Goal: Navigation & Orientation: Find specific page/section

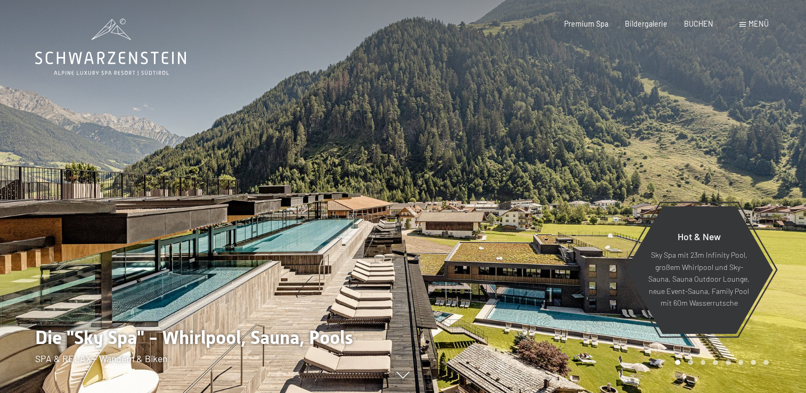
click at [753, 22] on span "Menü" at bounding box center [759, 23] width 20 height 9
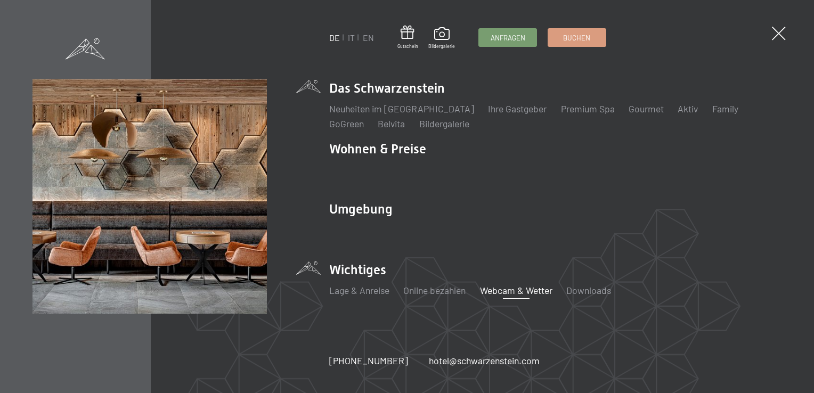
click at [507, 289] on link "Webcam & Wetter" at bounding box center [516, 291] width 72 height 12
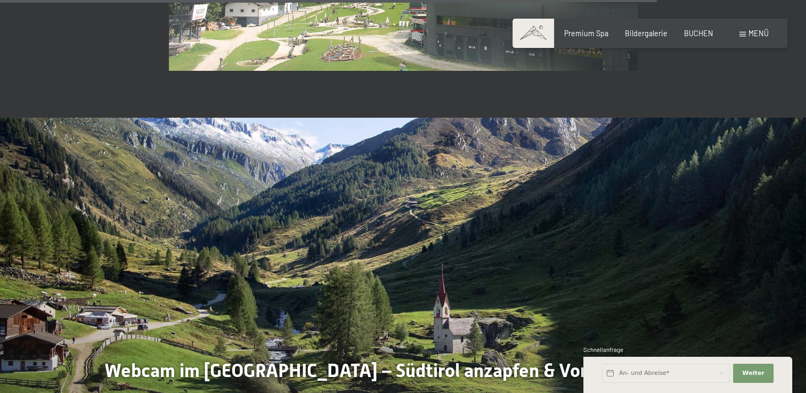
scroll to position [2718, 0]
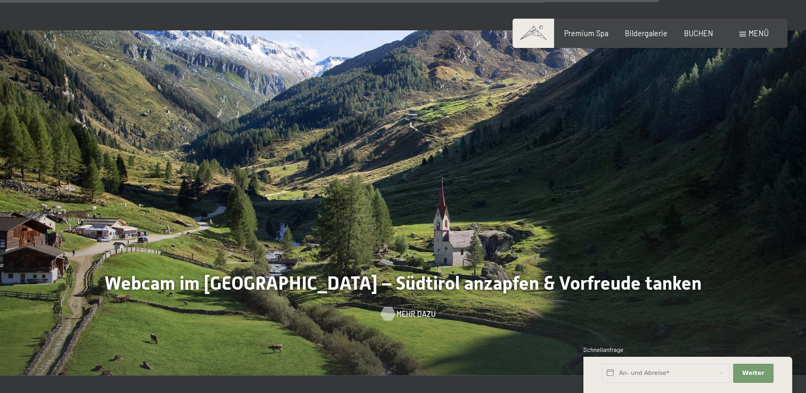
click at [411, 312] on span "Mehr dazu" at bounding box center [416, 314] width 39 height 11
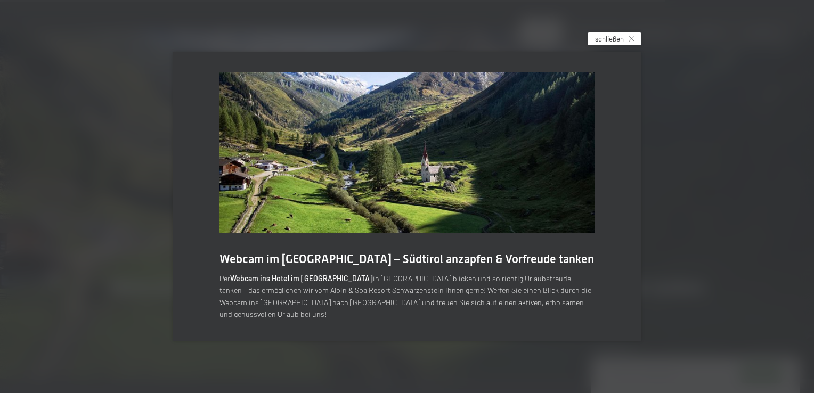
click at [630, 42] on icon at bounding box center [631, 38] width 5 height 5
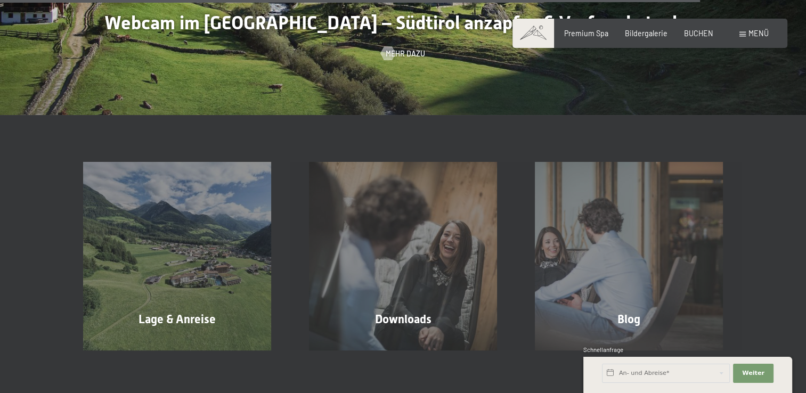
scroll to position [3091, 0]
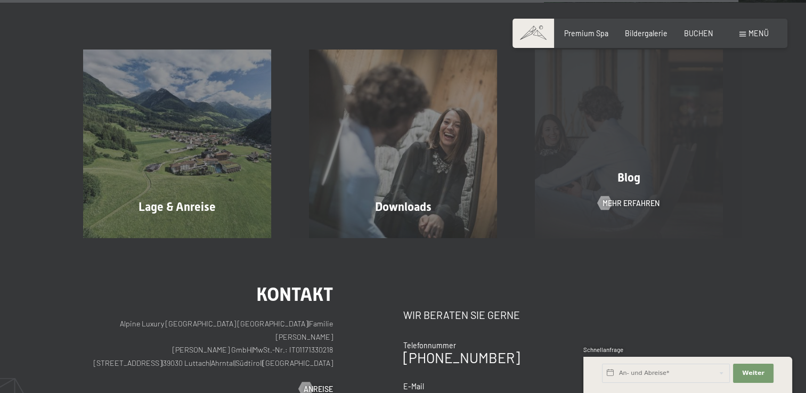
click at [653, 207] on div "Blog Mehr erfahren" at bounding box center [629, 144] width 226 height 188
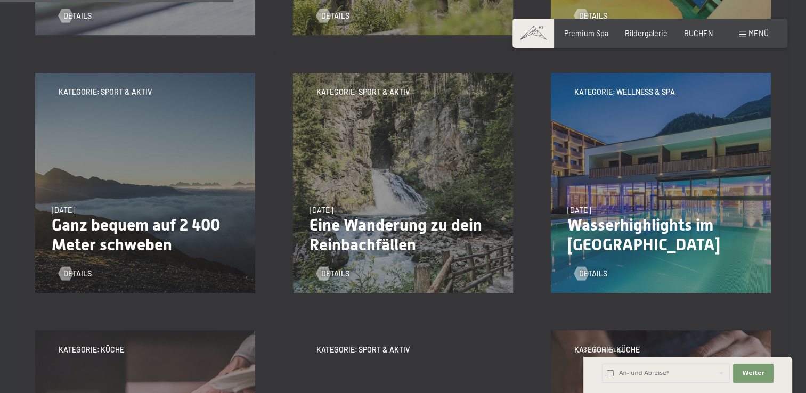
scroll to position [213, 0]
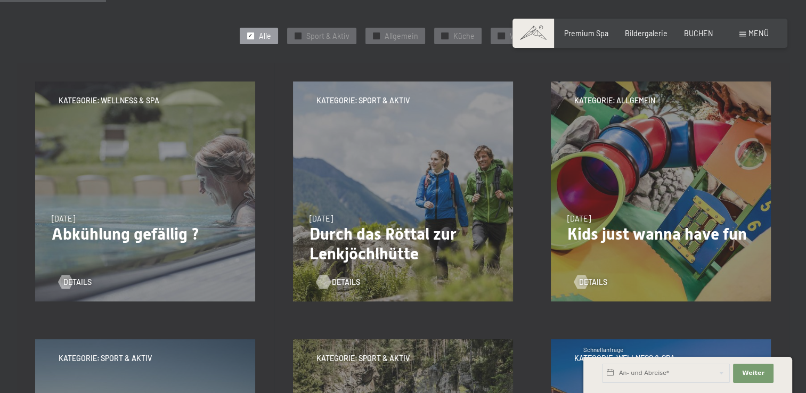
click at [342, 281] on span "Details" at bounding box center [346, 282] width 28 height 11
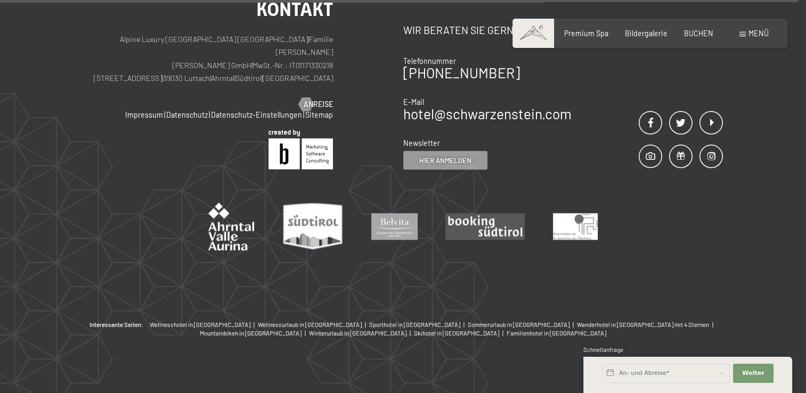
scroll to position [1667, 0]
click at [660, 36] on div "Bildergalerie" at bounding box center [646, 32] width 43 height 11
click at [644, 32] on span "Bildergalerie" at bounding box center [646, 31] width 43 height 9
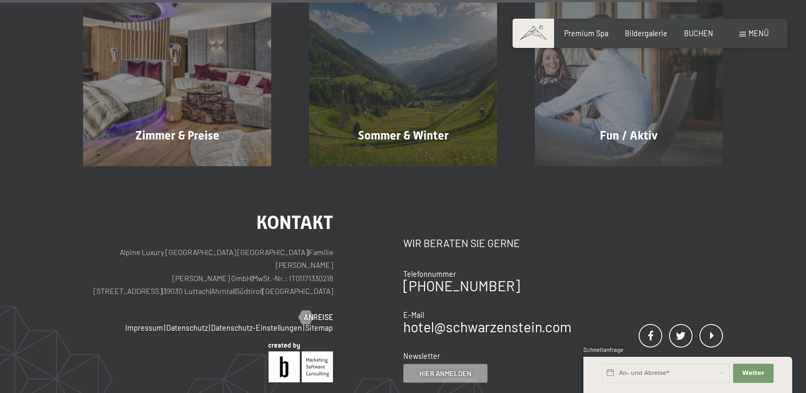
scroll to position [1294, 0]
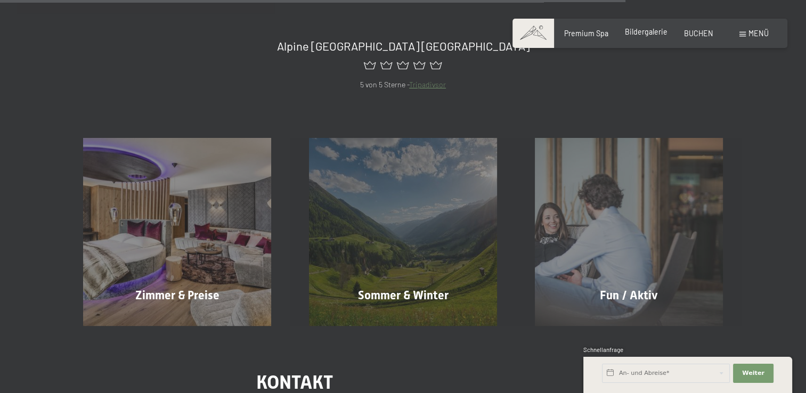
click at [650, 35] on span "Bildergalerie" at bounding box center [646, 31] width 43 height 9
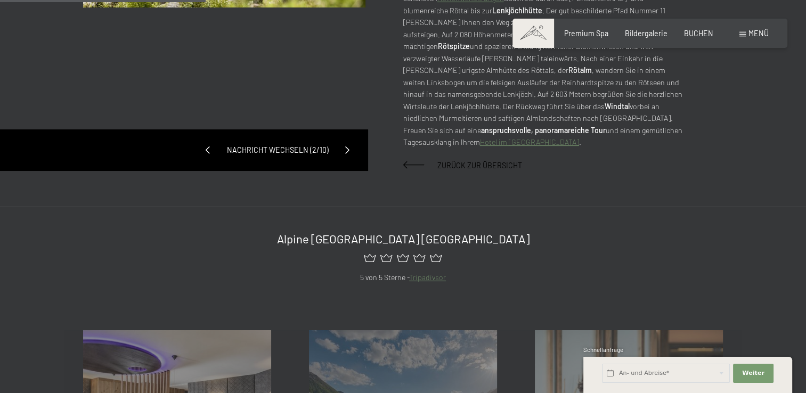
scroll to position [320, 0]
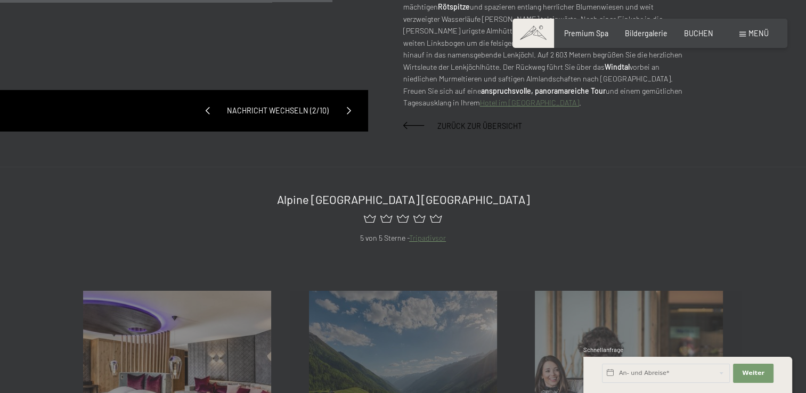
click at [349, 100] on span at bounding box center [349, 111] width 22 height 22
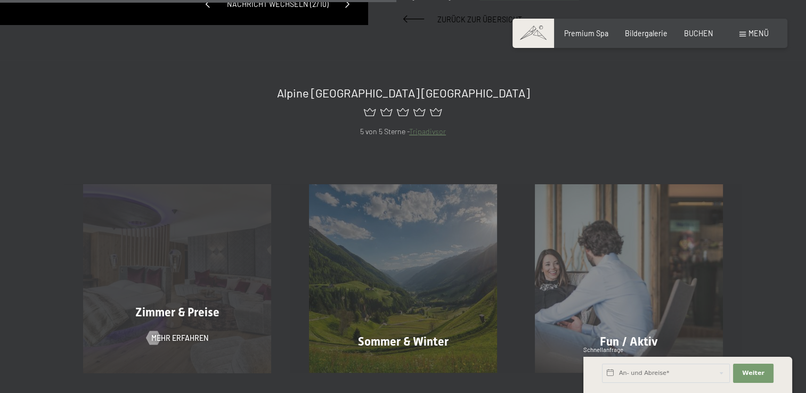
scroll to position [213, 0]
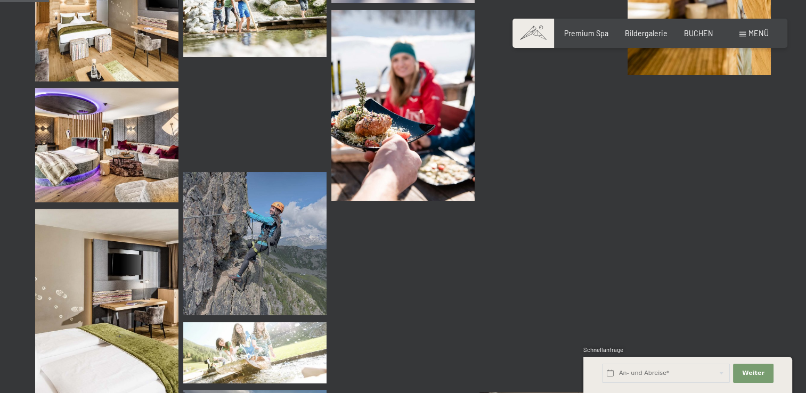
scroll to position [693, 0]
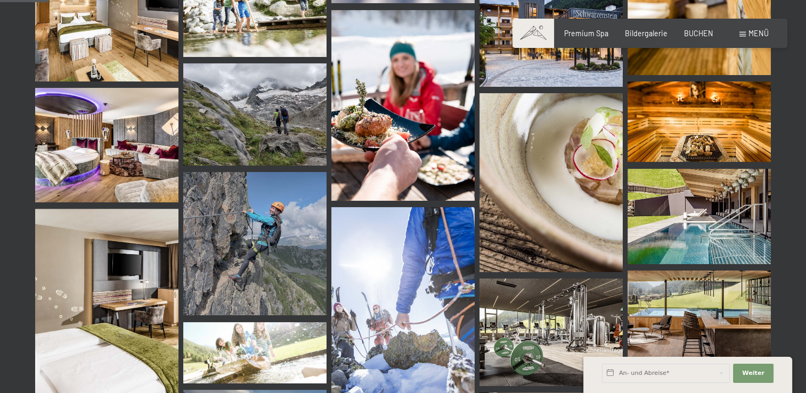
click at [398, 310] on img at bounding box center [403, 307] width 143 height 201
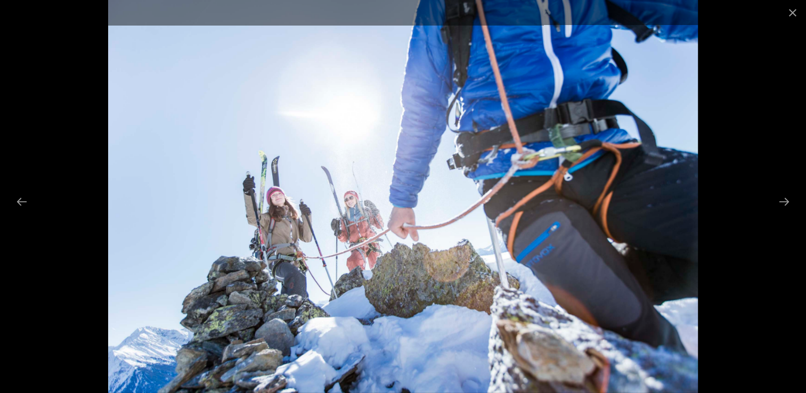
scroll to position [799, 0]
click at [785, 200] on button "Next slide" at bounding box center [784, 201] width 22 height 21
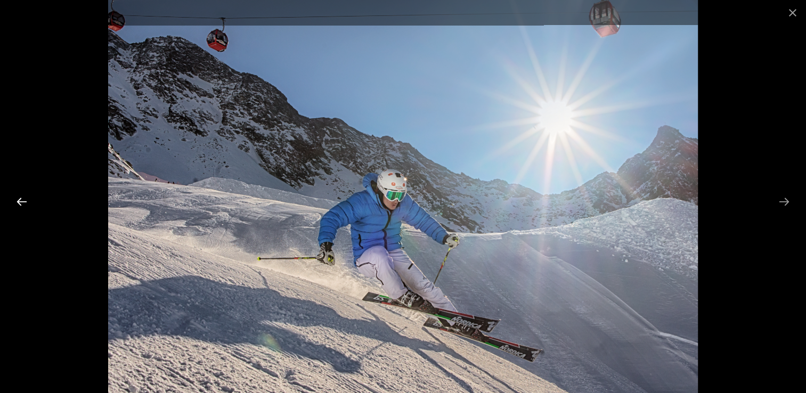
click at [26, 199] on button "Previous slide" at bounding box center [22, 201] width 22 height 21
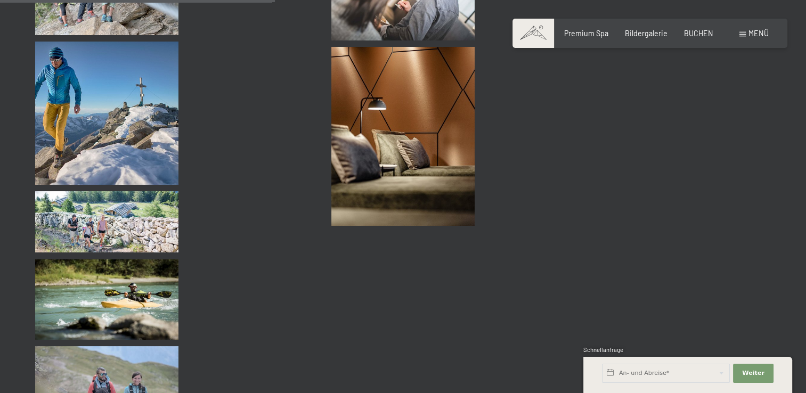
scroll to position [3891, 0]
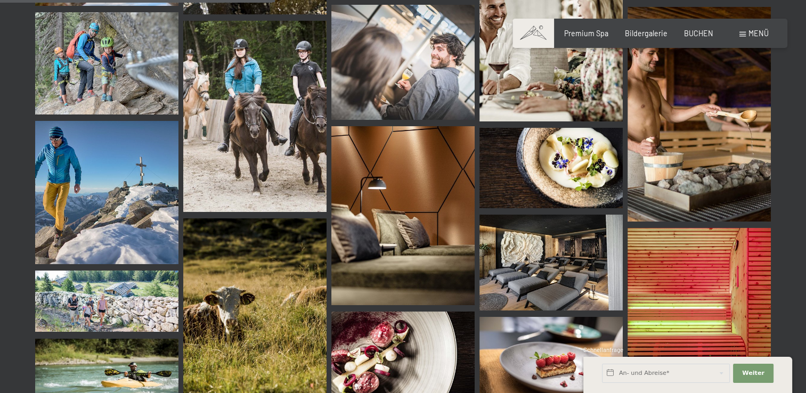
click at [78, 167] on img at bounding box center [106, 192] width 143 height 143
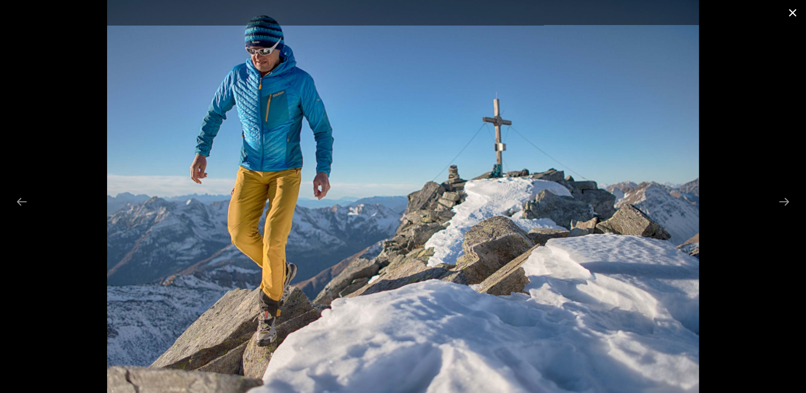
click at [791, 13] on button "Close gallery" at bounding box center [793, 12] width 27 height 25
